Goal: Obtain resource: Download file/media

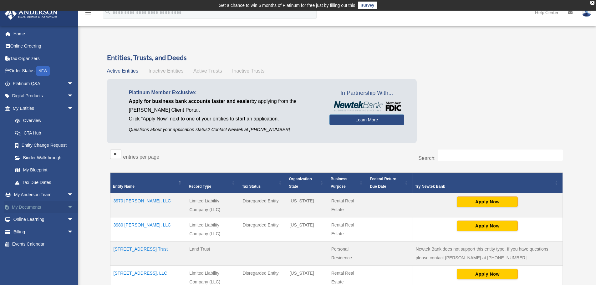
click at [29, 206] on link "My Documents arrow_drop_down" at bounding box center [43, 207] width 78 height 13
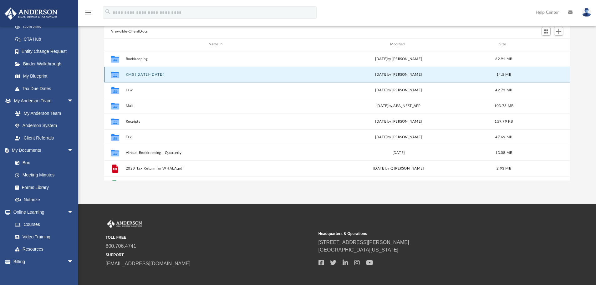
click at [137, 76] on button "KMS ([DATE]-[DATE])" at bounding box center [215, 75] width 180 height 4
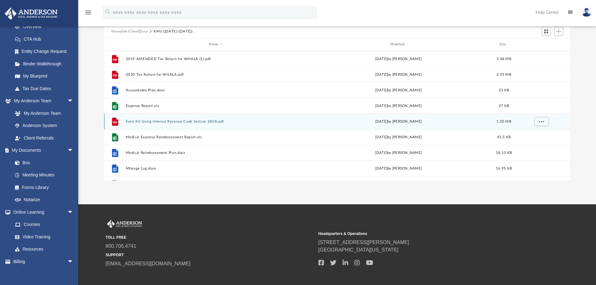
click at [180, 122] on button "Form Kit Using Internal Revenue Code Section 280A.pdf" at bounding box center [215, 121] width 180 height 4
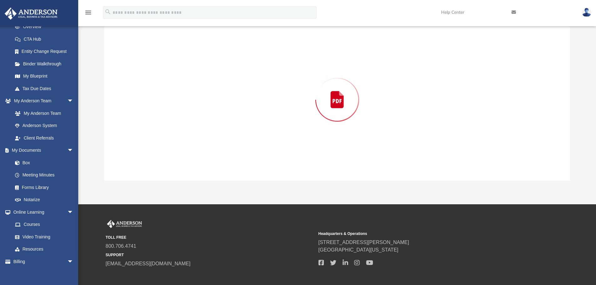
click at [180, 122] on div "Preview" at bounding box center [337, 99] width 466 height 161
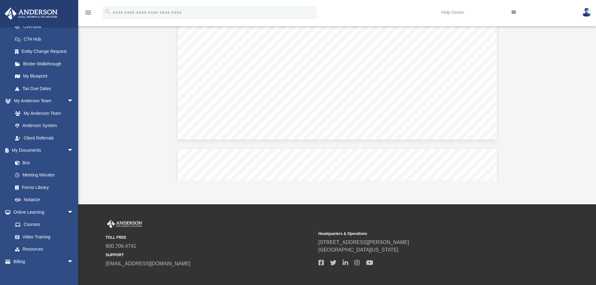
scroll to position [2533, 0]
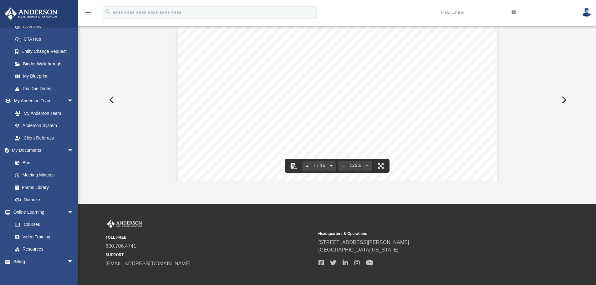
click at [312, 102] on div "7 MINUTES OF THE SPECIAL MEETING OF DIRECTORS OF PEACEFUL PASSING - AT HOME PET…" at bounding box center [337, 230] width 319 height 413
drag, startPoint x: 382, startPoint y: 83, endPoint x: 521, endPoint y: 58, distance: 140.7
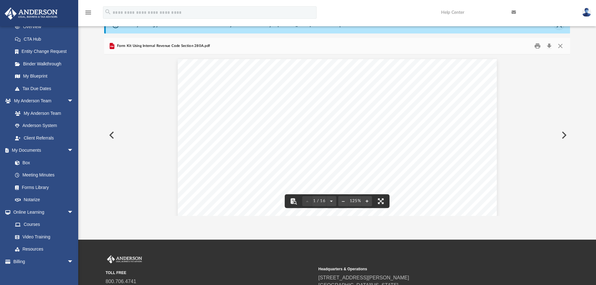
scroll to position [0, 0]
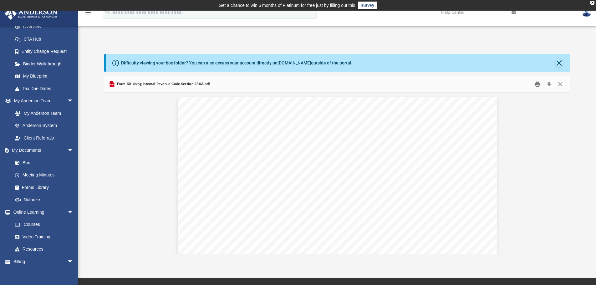
click at [535, 84] on button "Print" at bounding box center [537, 84] width 13 height 10
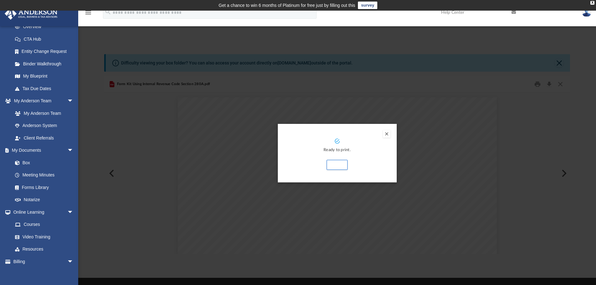
click at [388, 133] on button "Preview" at bounding box center [387, 134] width 8 height 8
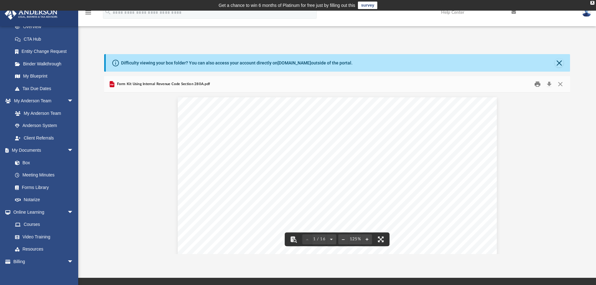
click at [538, 86] on button "Print" at bounding box center [537, 84] width 13 height 10
